Goal: Task Accomplishment & Management: Use online tool/utility

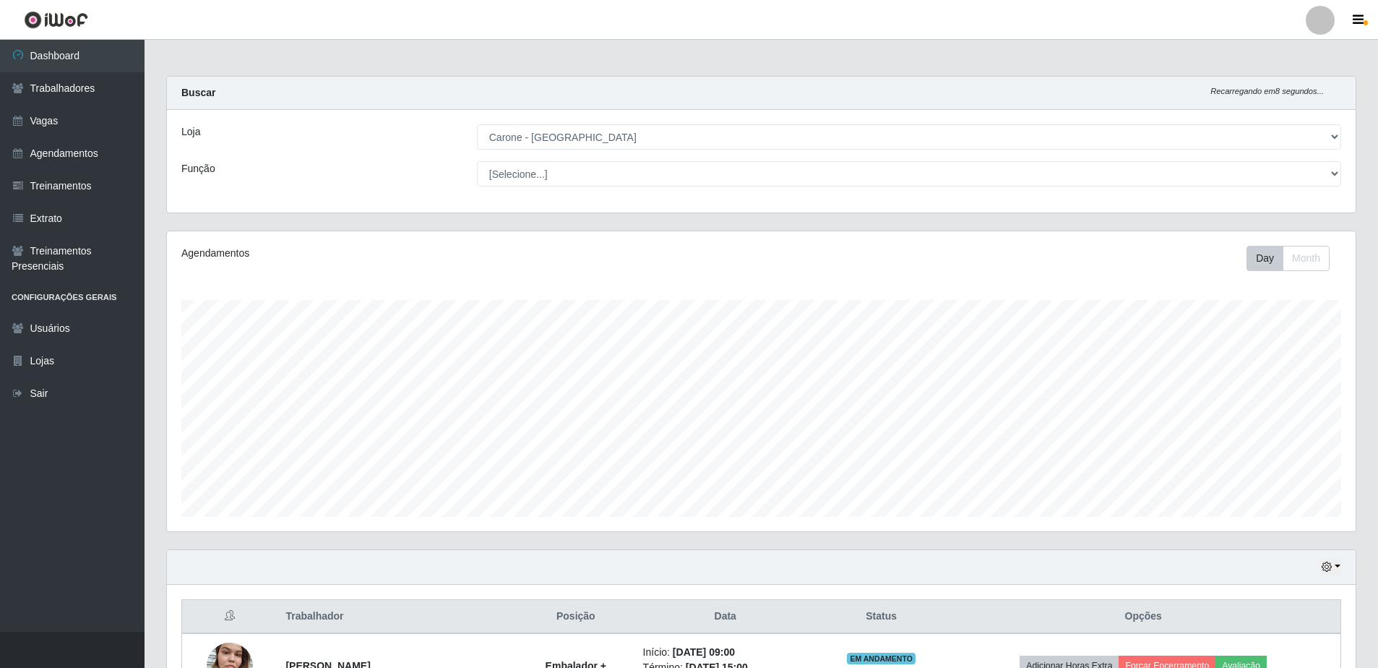
select select "505"
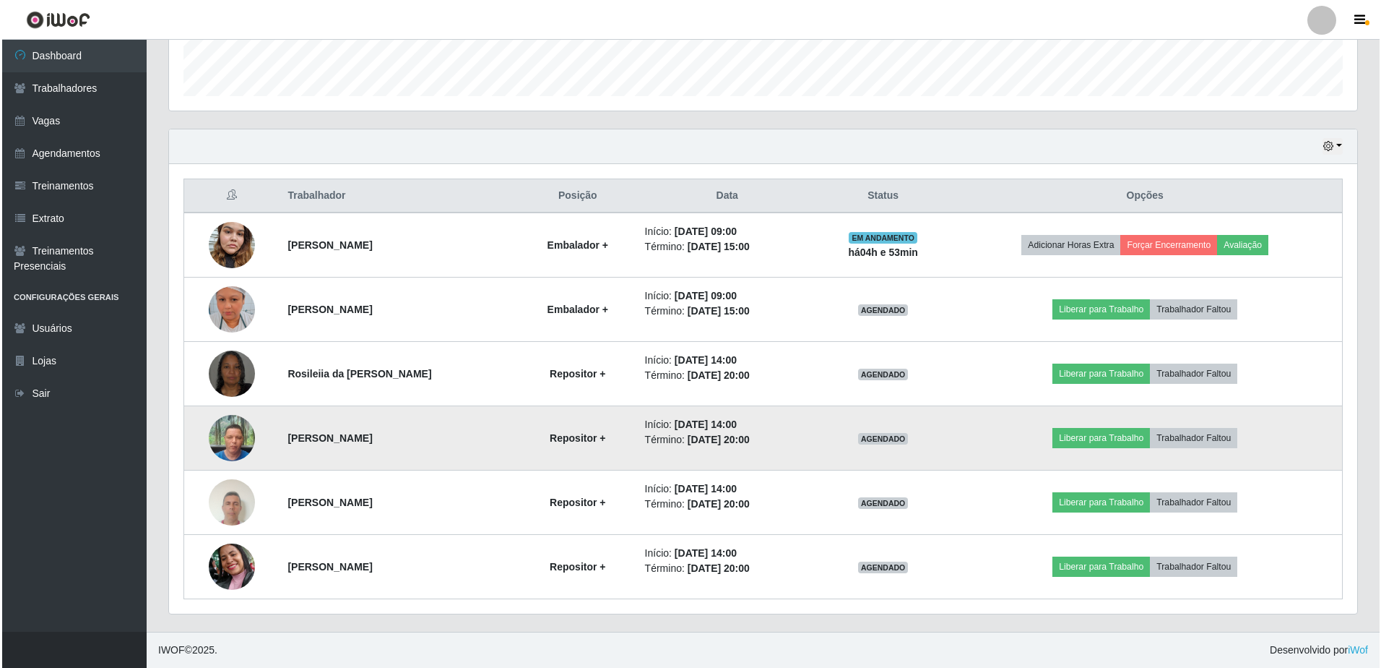
scroll to position [300, 1188]
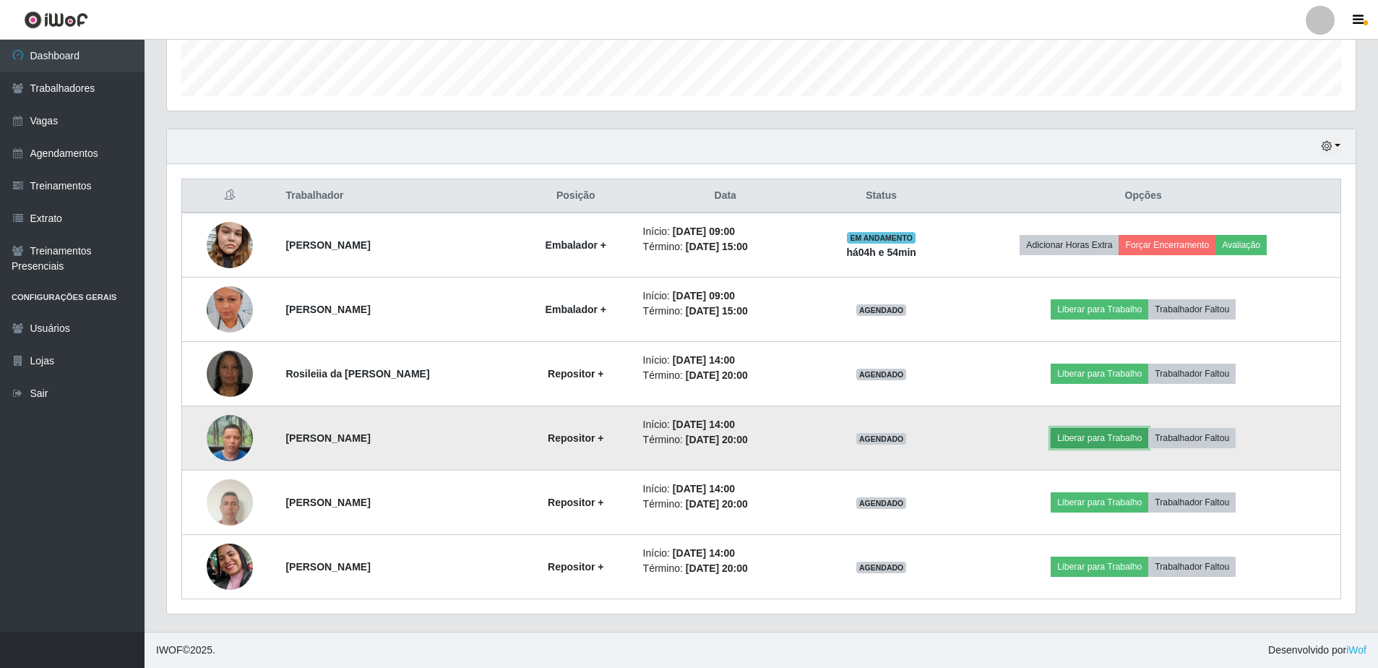
click at [1144, 436] on button "Liberar para Trabalho" at bounding box center [1099, 438] width 98 height 20
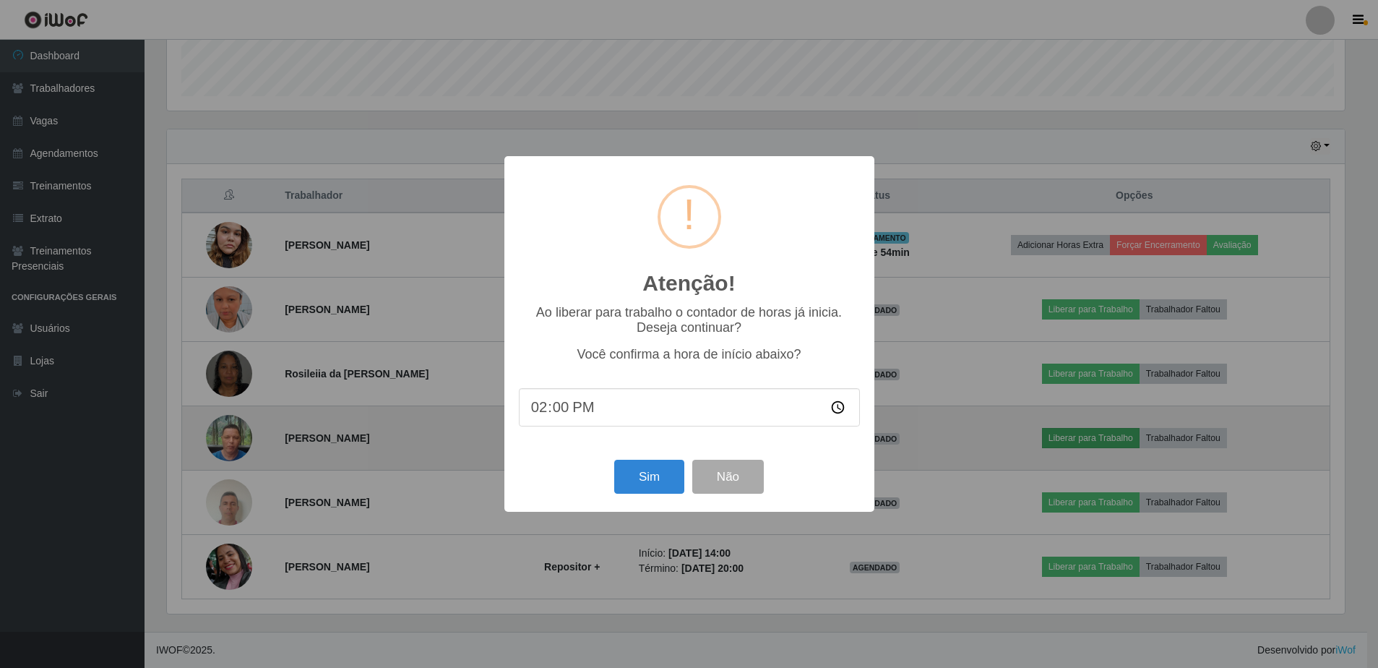
scroll to position [300, 1181]
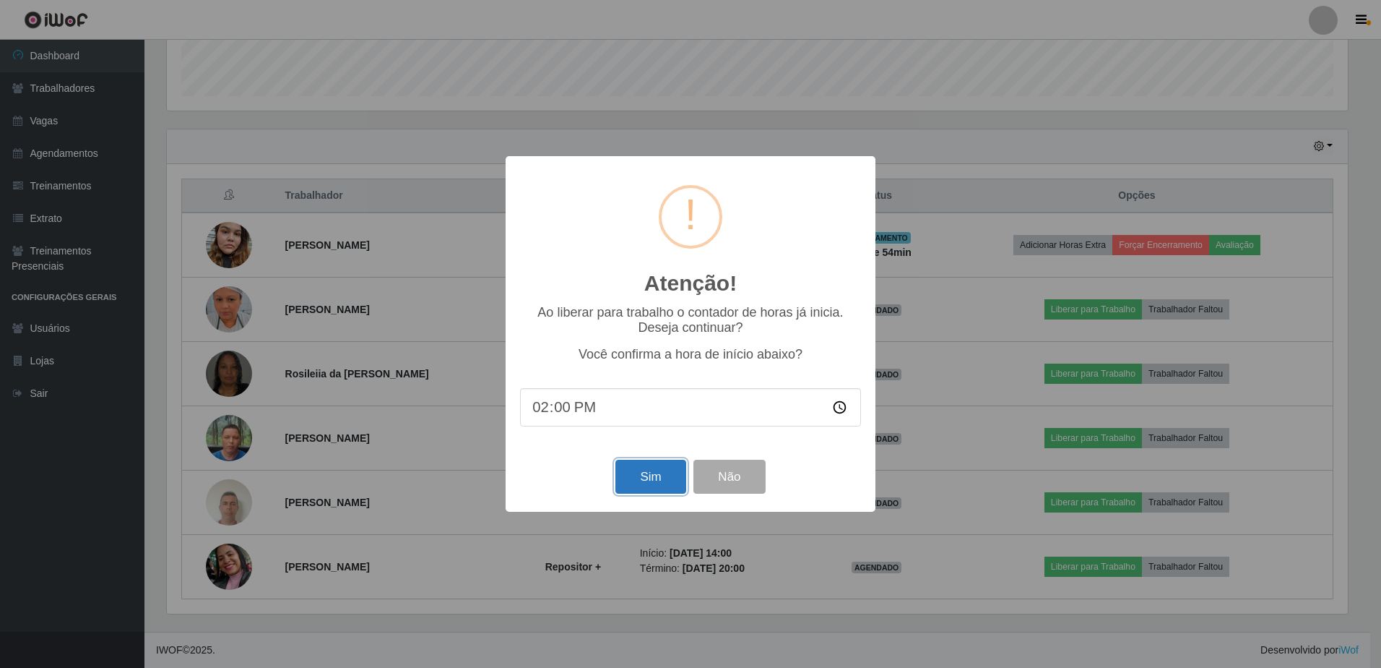
click at [677, 479] on button "Sim" at bounding box center [650, 476] width 70 height 34
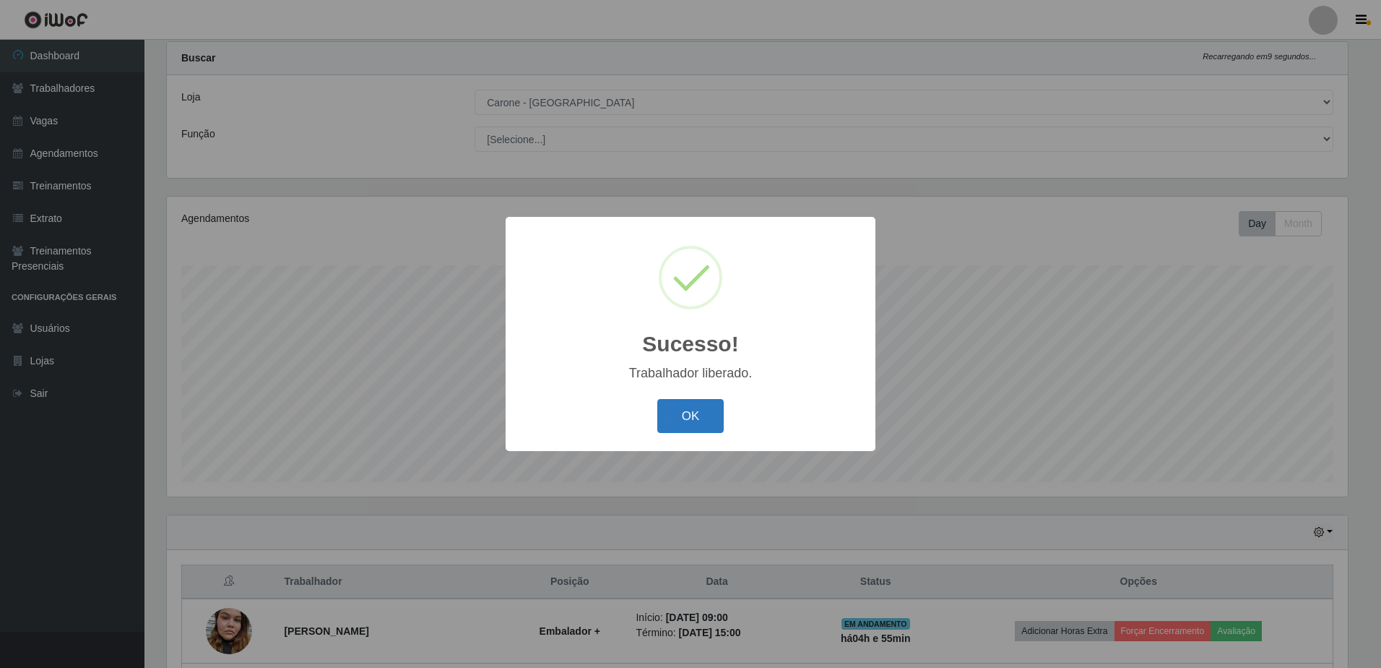
click at [714, 415] on button "OK" at bounding box center [690, 416] width 67 height 34
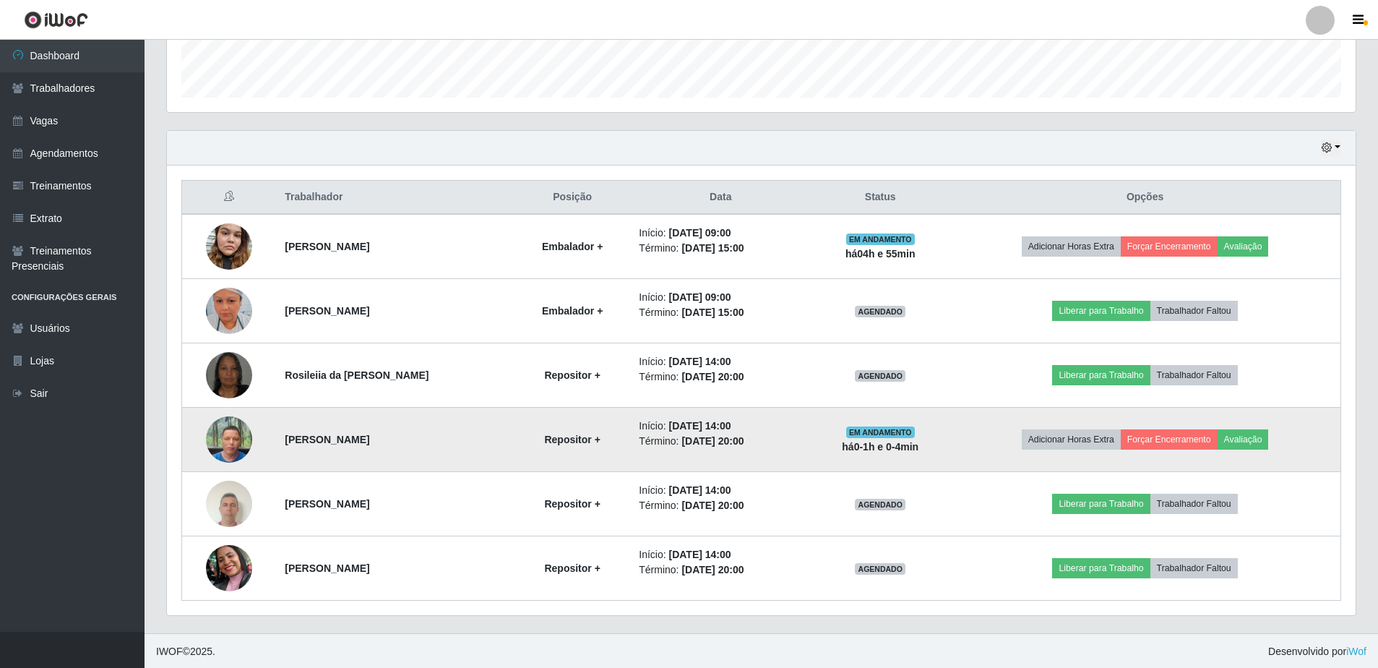
scroll to position [420, 0]
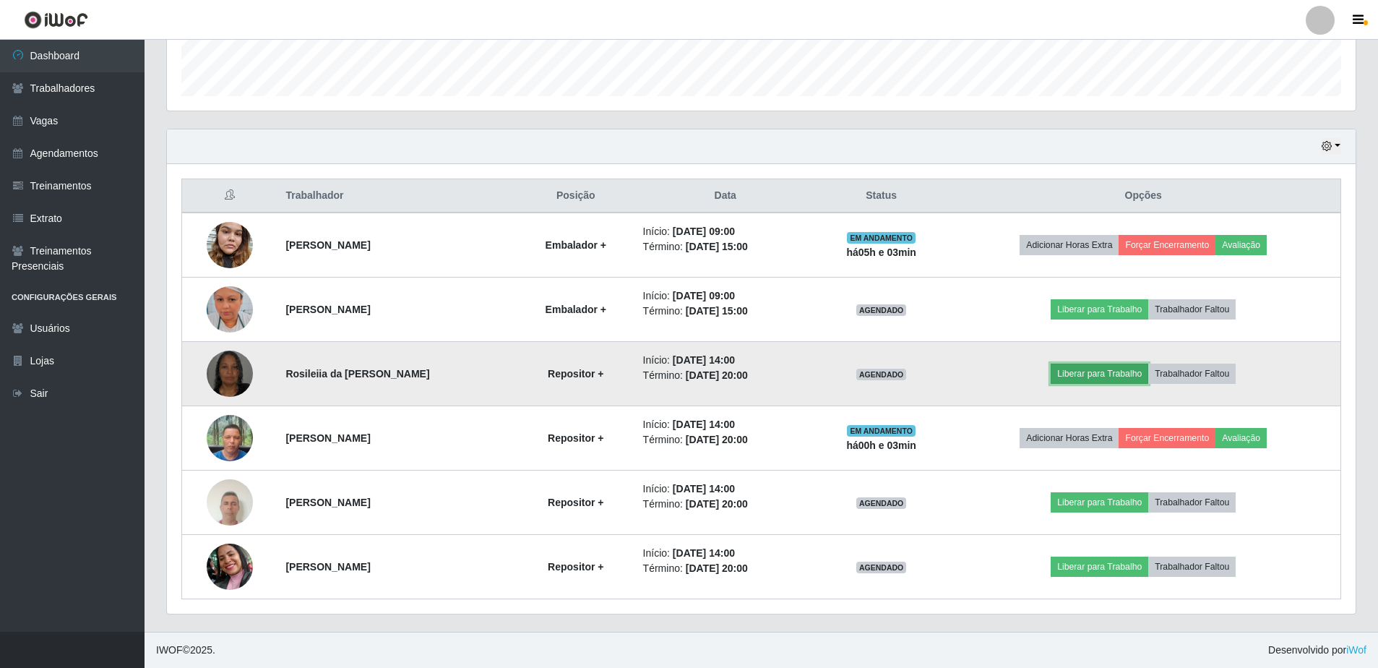
click at [1078, 376] on button "Liberar para Trabalho" at bounding box center [1099, 373] width 98 height 20
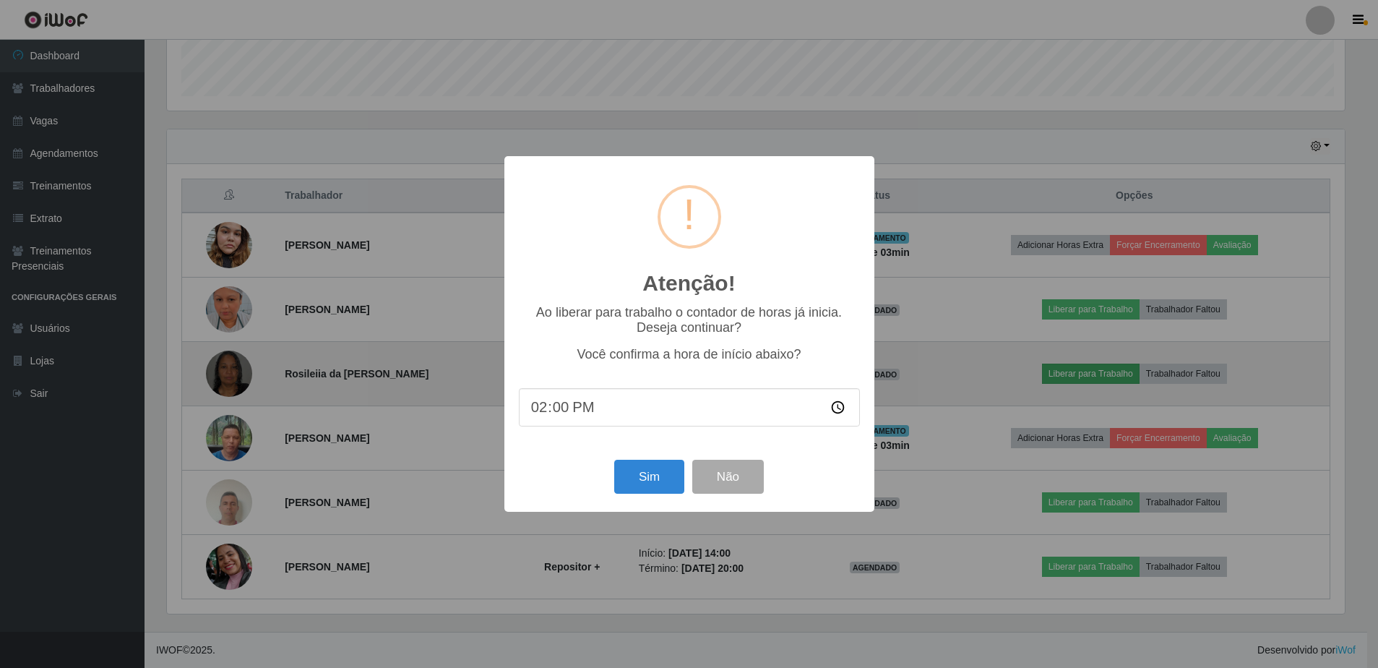
scroll to position [300, 1181]
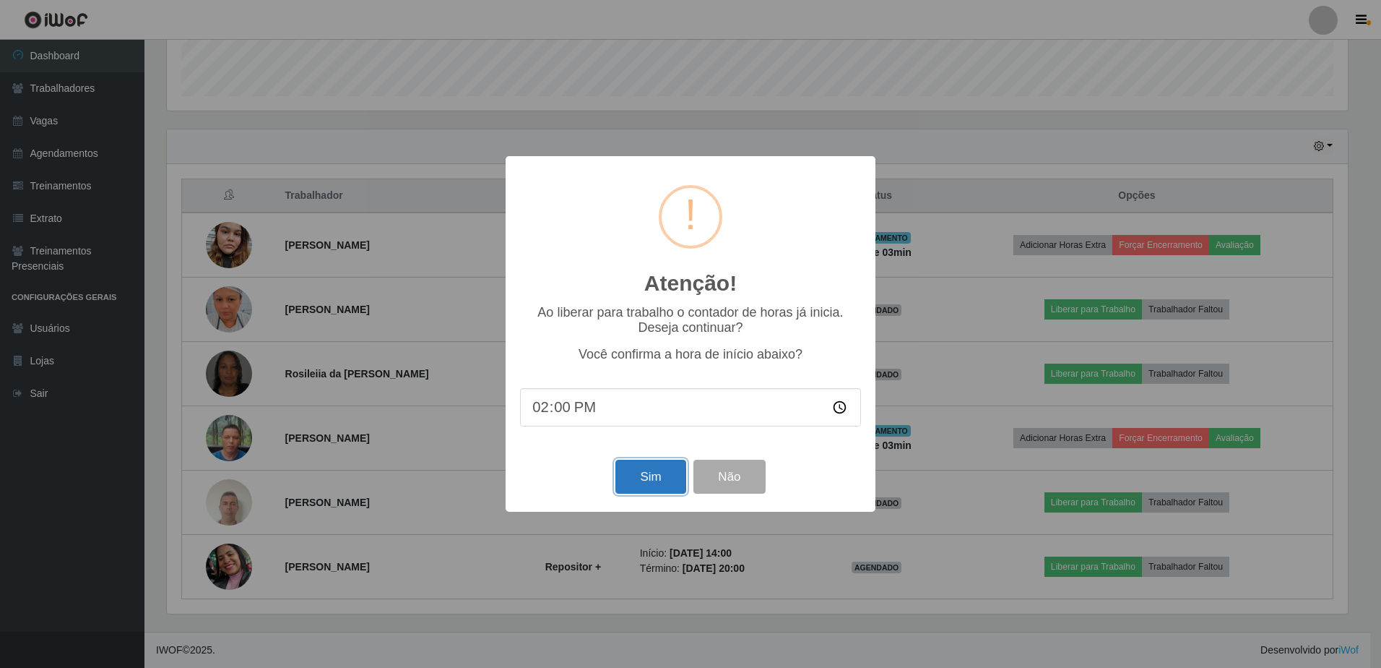
click at [662, 479] on button "Sim" at bounding box center [650, 476] width 70 height 34
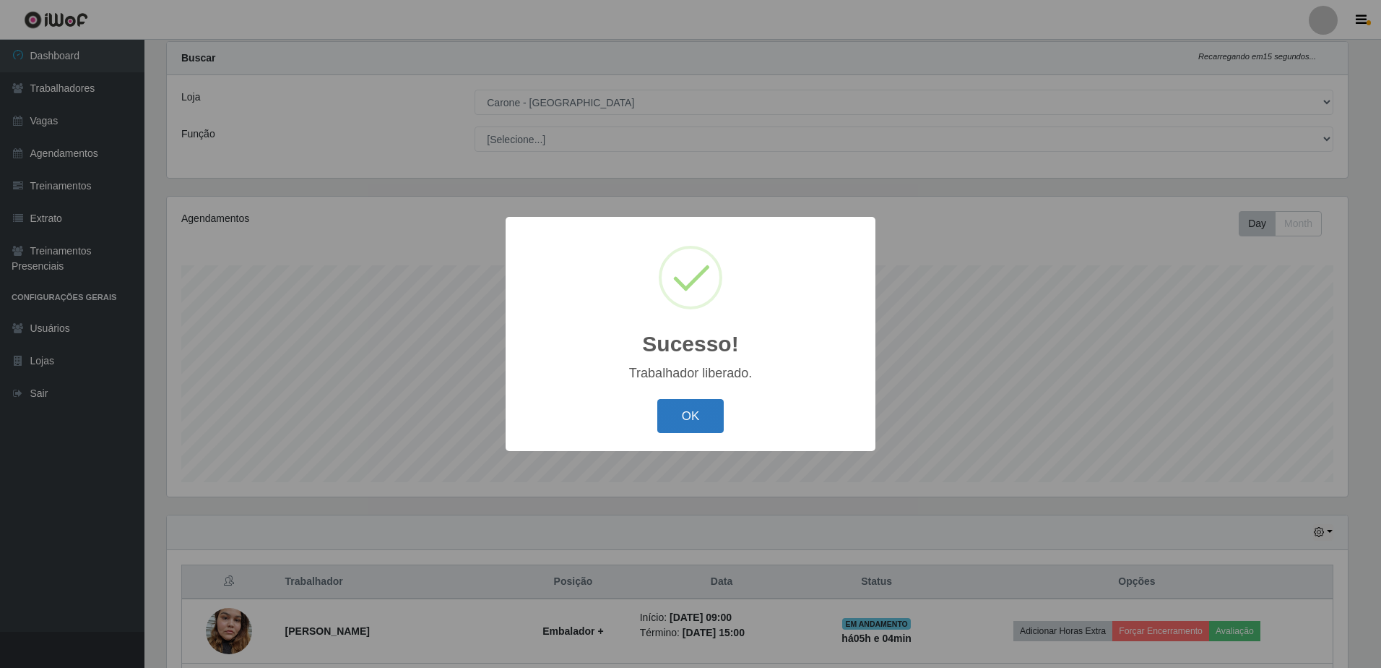
click at [687, 427] on button "OK" at bounding box center [690, 416] width 67 height 34
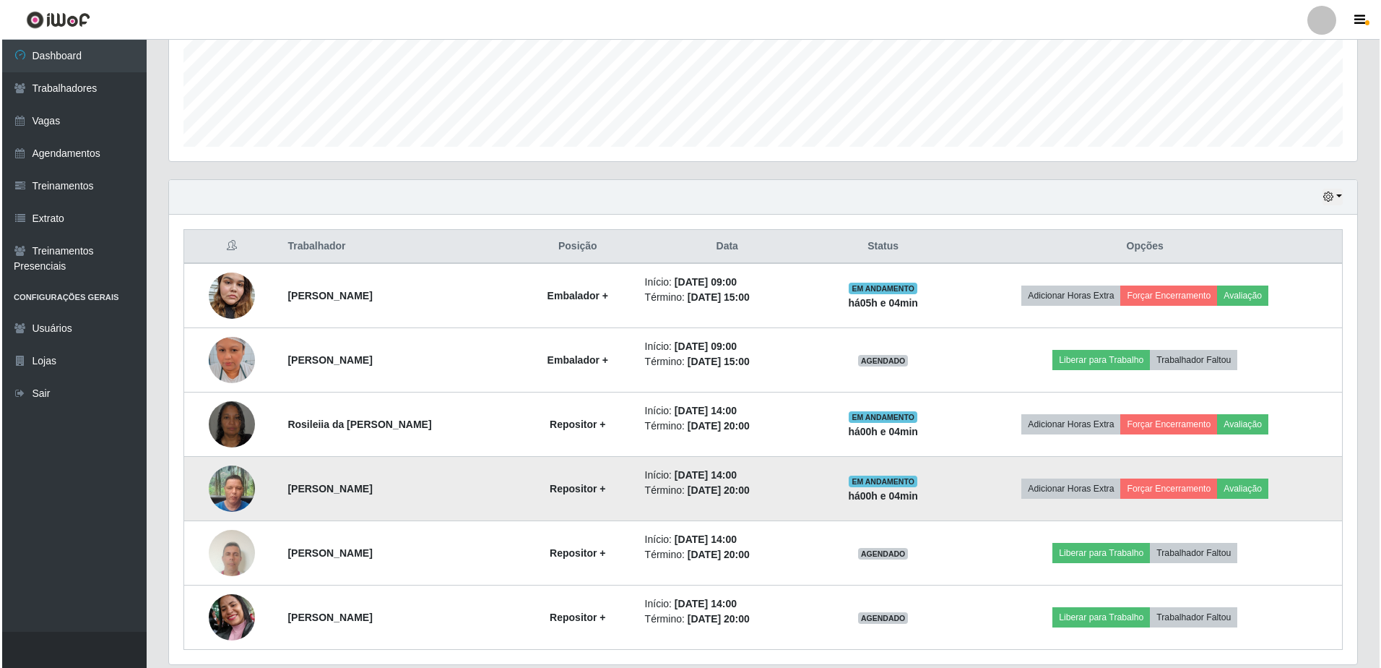
scroll to position [396, 0]
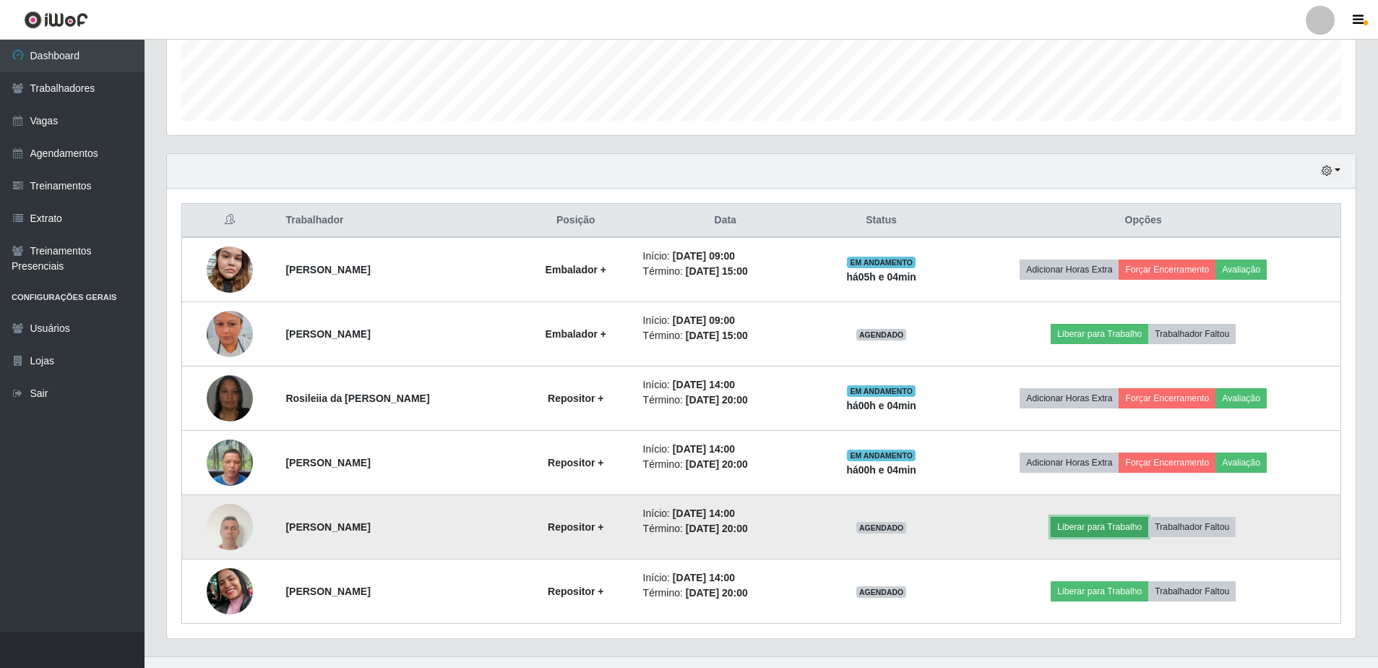
click at [1090, 530] on button "Liberar para Trabalho" at bounding box center [1099, 527] width 98 height 20
click at [1084, 529] on button "Liberar para Trabalho" at bounding box center [1099, 527] width 98 height 20
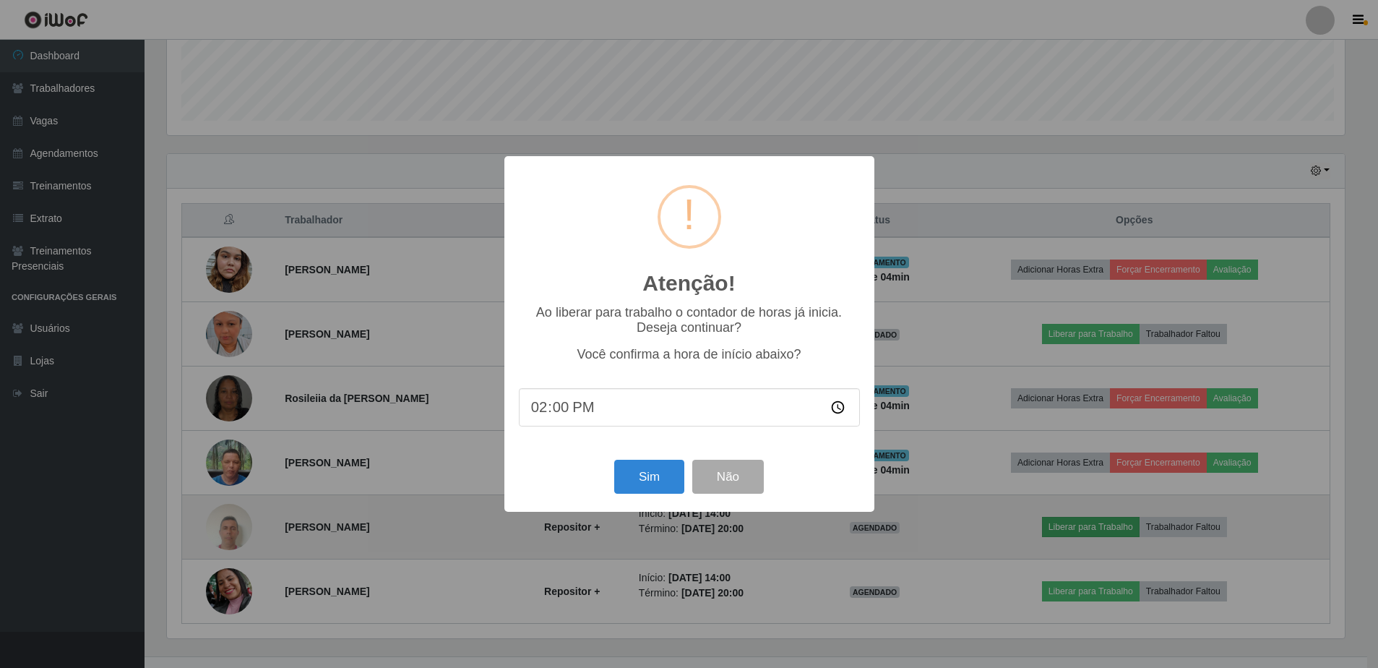
scroll to position [300, 1181]
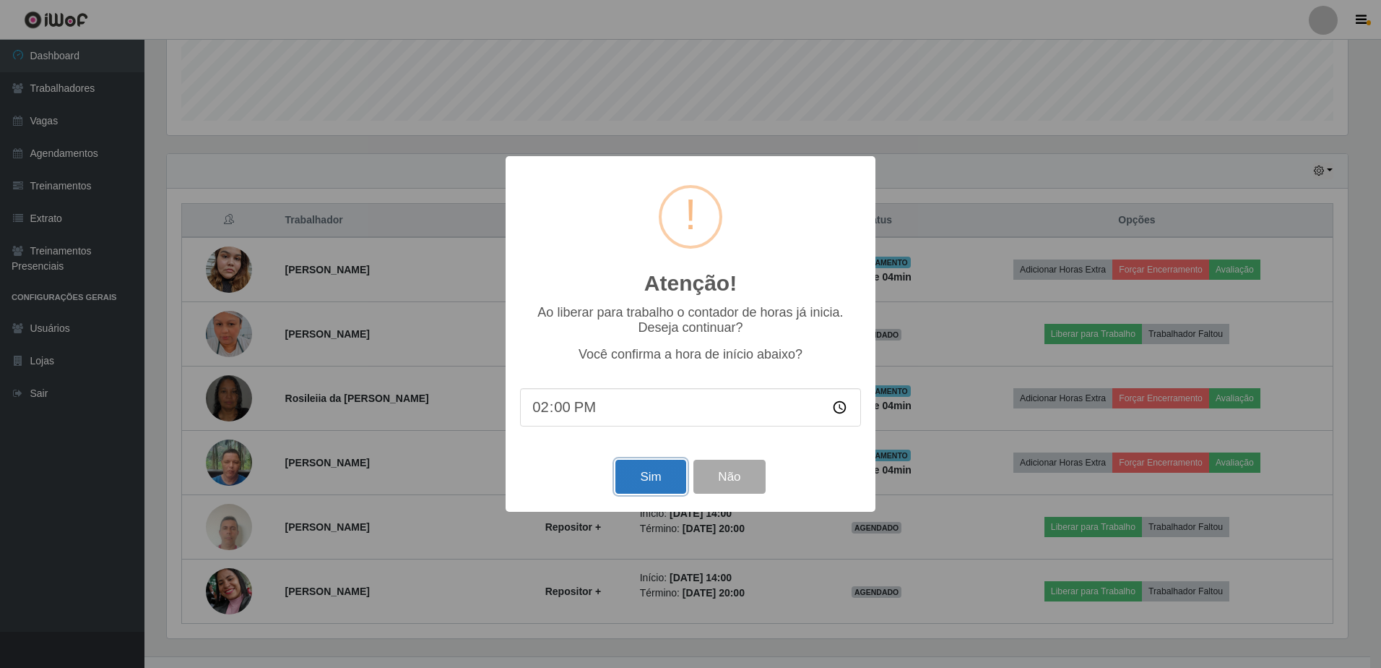
click at [666, 488] on button "Sim" at bounding box center [650, 476] width 70 height 34
click at [666, 488] on div "Sim Não" at bounding box center [690, 476] width 341 height 41
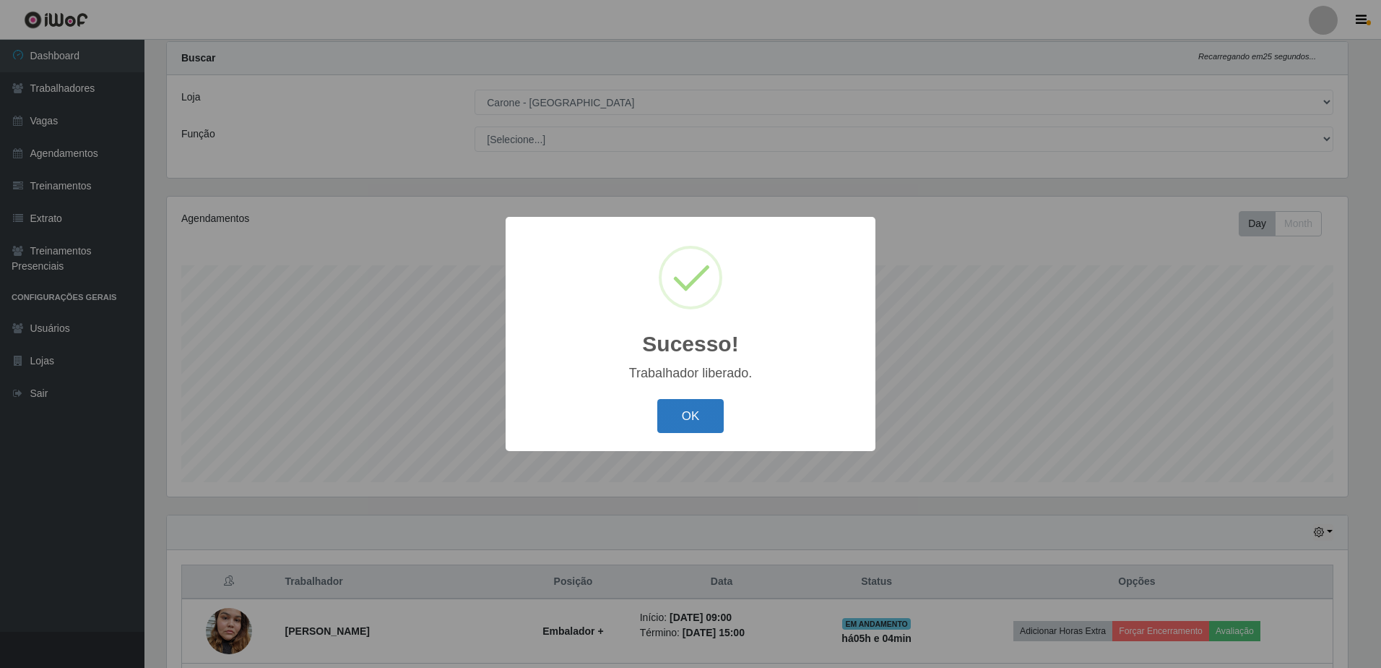
click at [679, 424] on button "OK" at bounding box center [690, 416] width 67 height 34
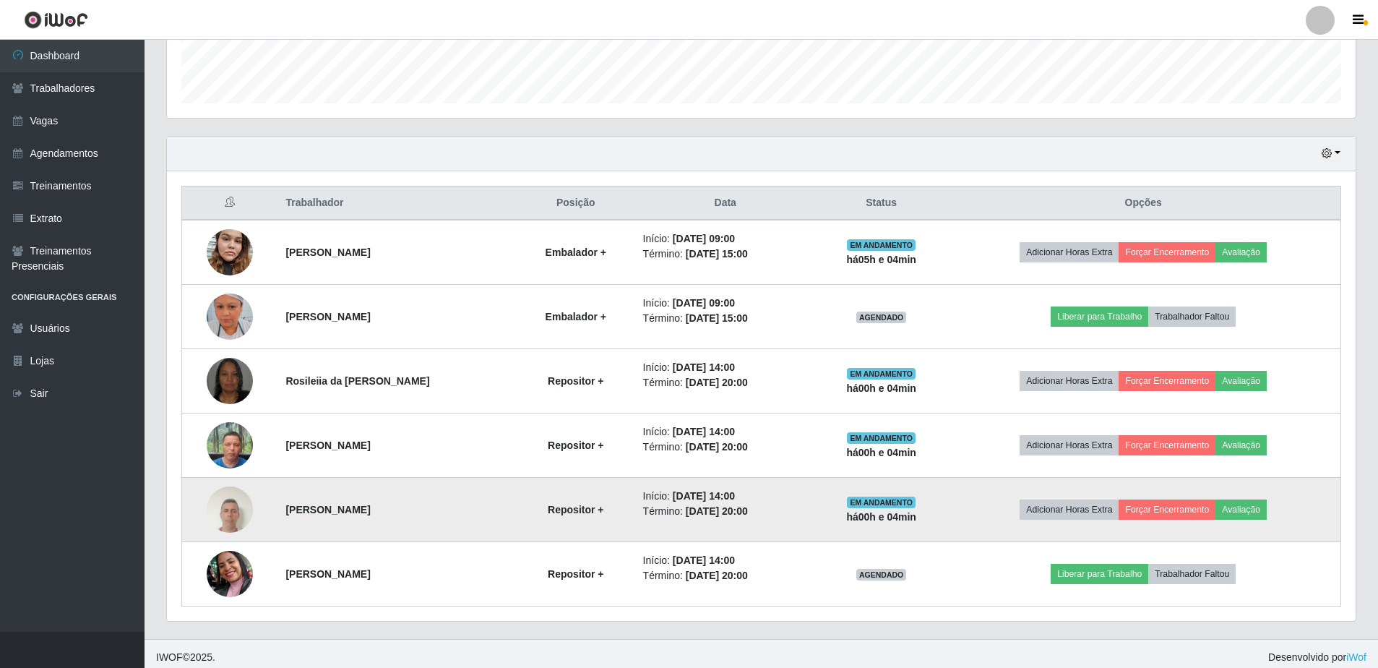
scroll to position [420, 0]
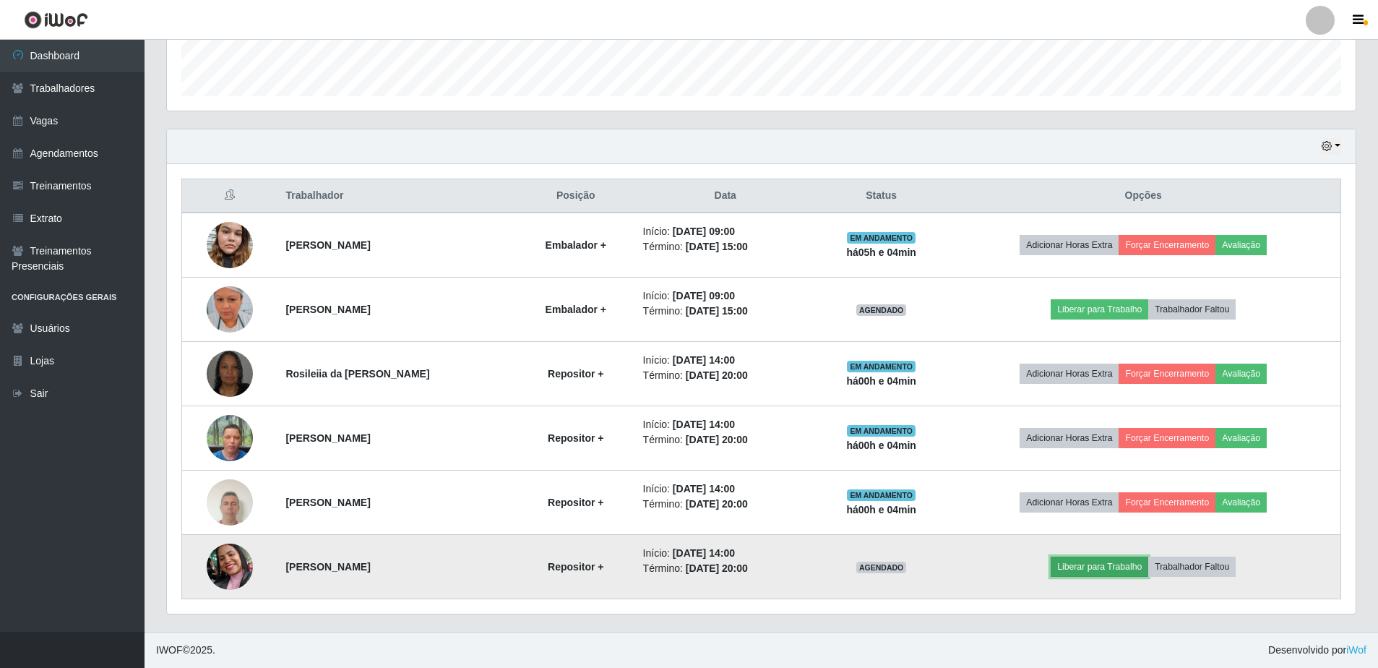
click at [1114, 564] on button "Liberar para Trabalho" at bounding box center [1099, 566] width 98 height 20
click at [1108, 560] on button "Liberar para Trabalho" at bounding box center [1099, 566] width 98 height 20
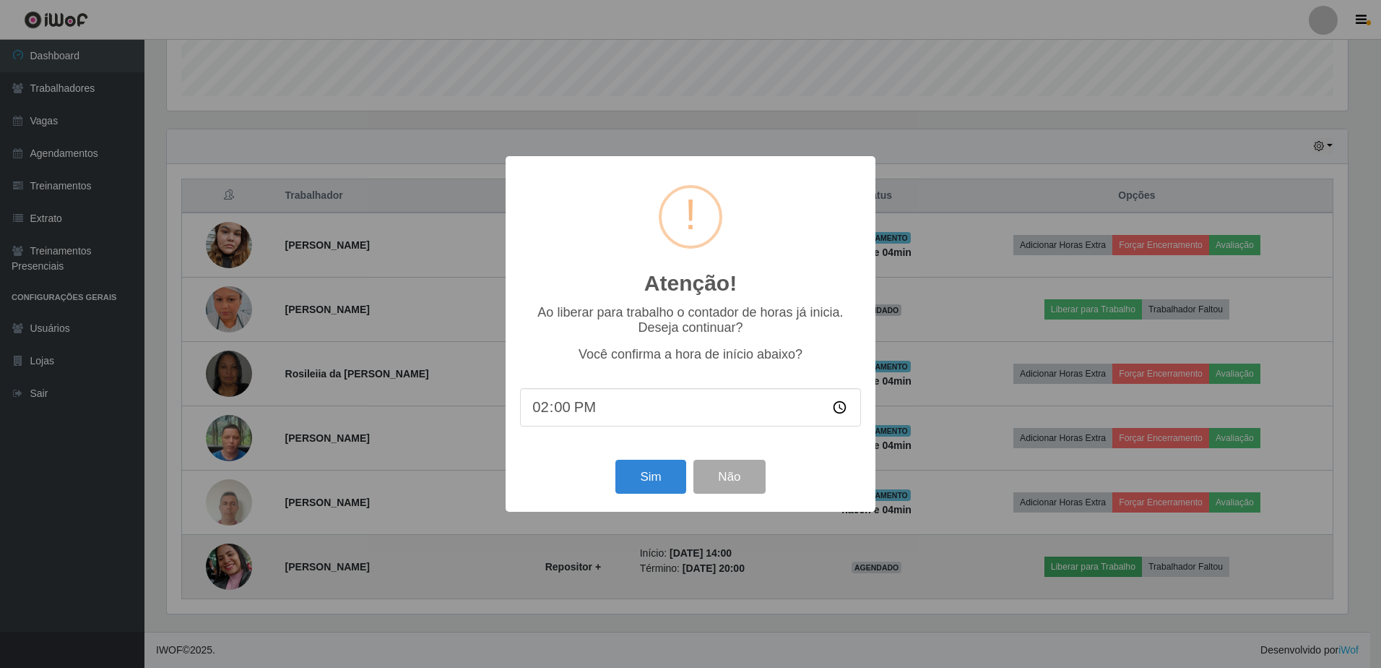
scroll to position [0, 0]
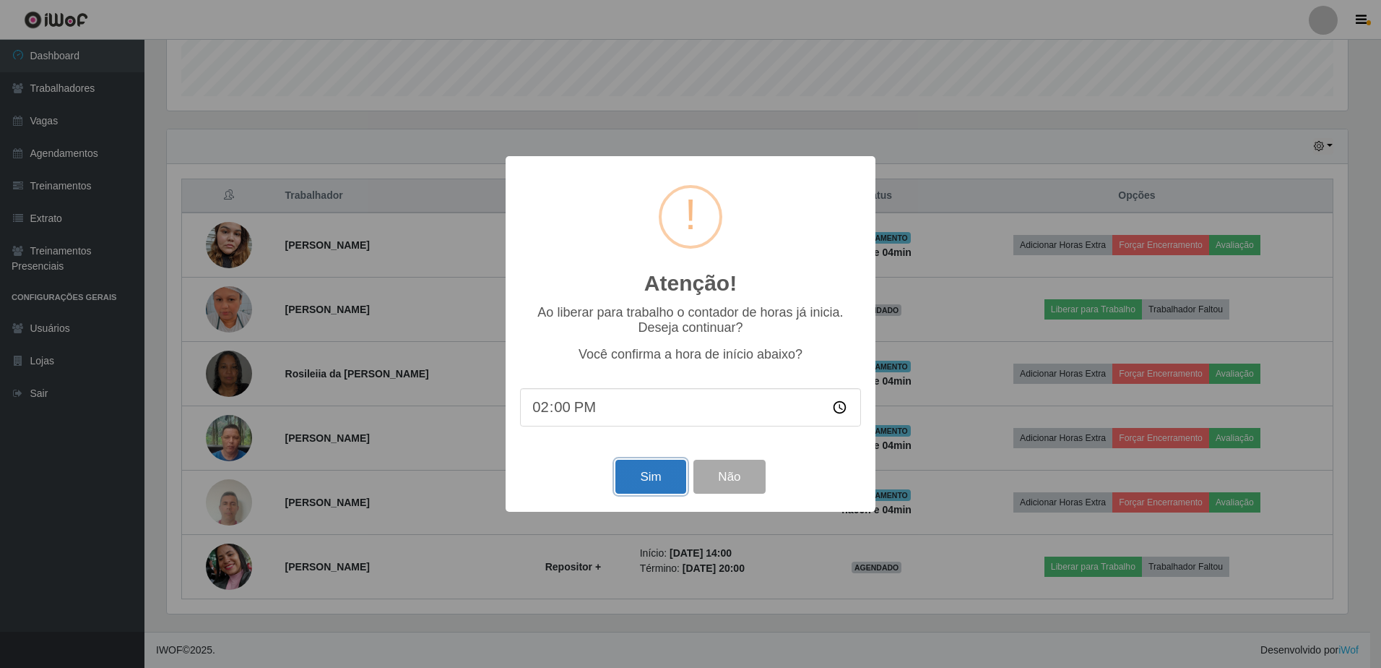
click at [671, 485] on button "Sim" at bounding box center [650, 476] width 70 height 34
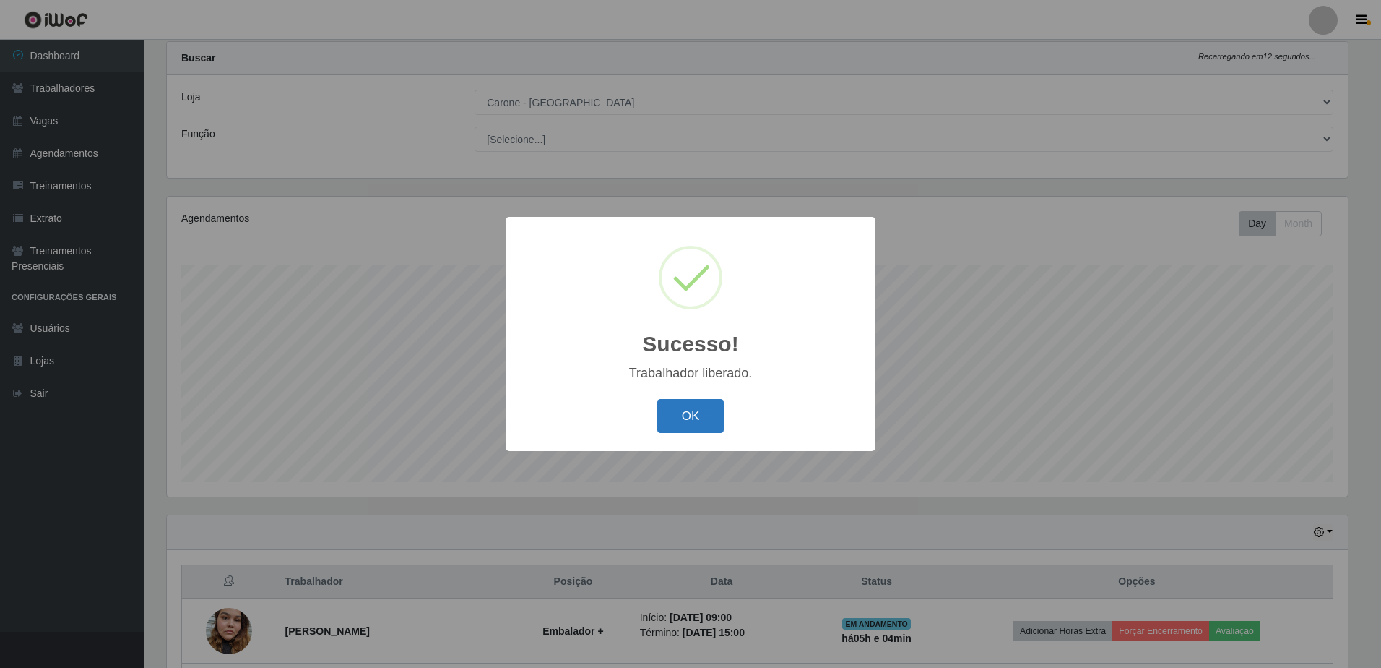
click at [678, 424] on button "OK" at bounding box center [690, 416] width 67 height 34
